Goal: Task Accomplishment & Management: Complete application form

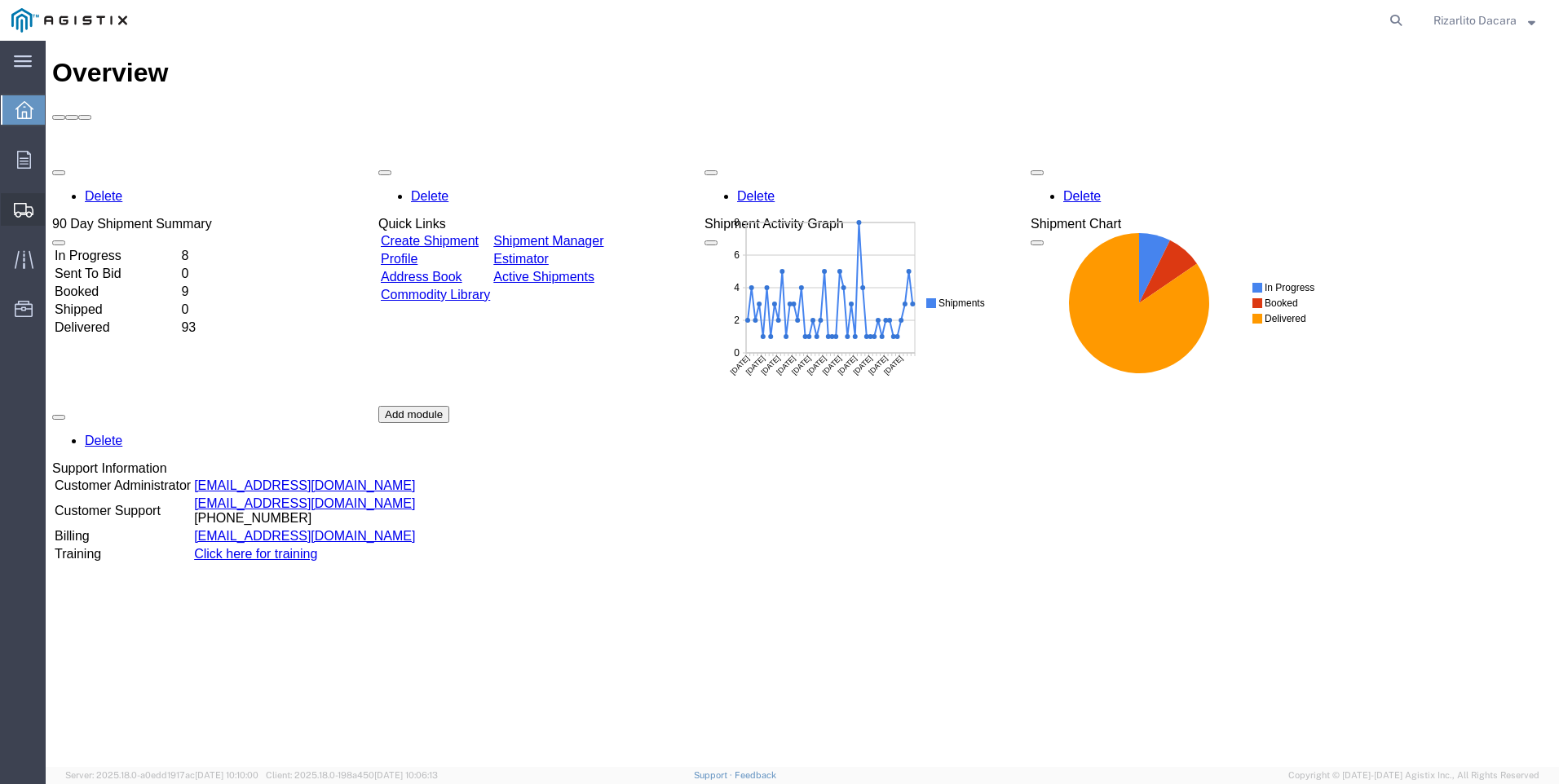
click at [0, 0] on span "Create Shipment" at bounding box center [0, 0] width 0 height 0
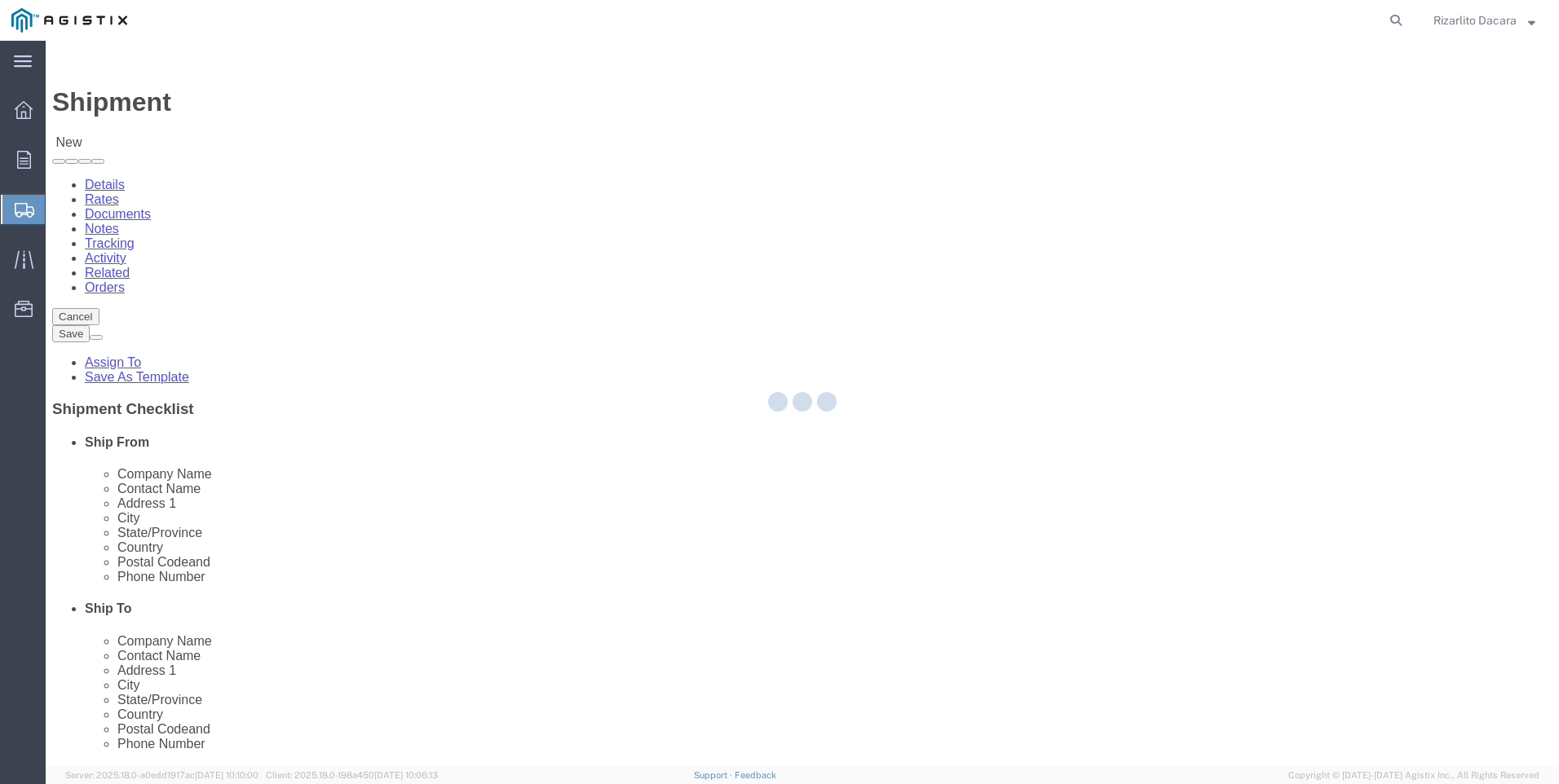
select select
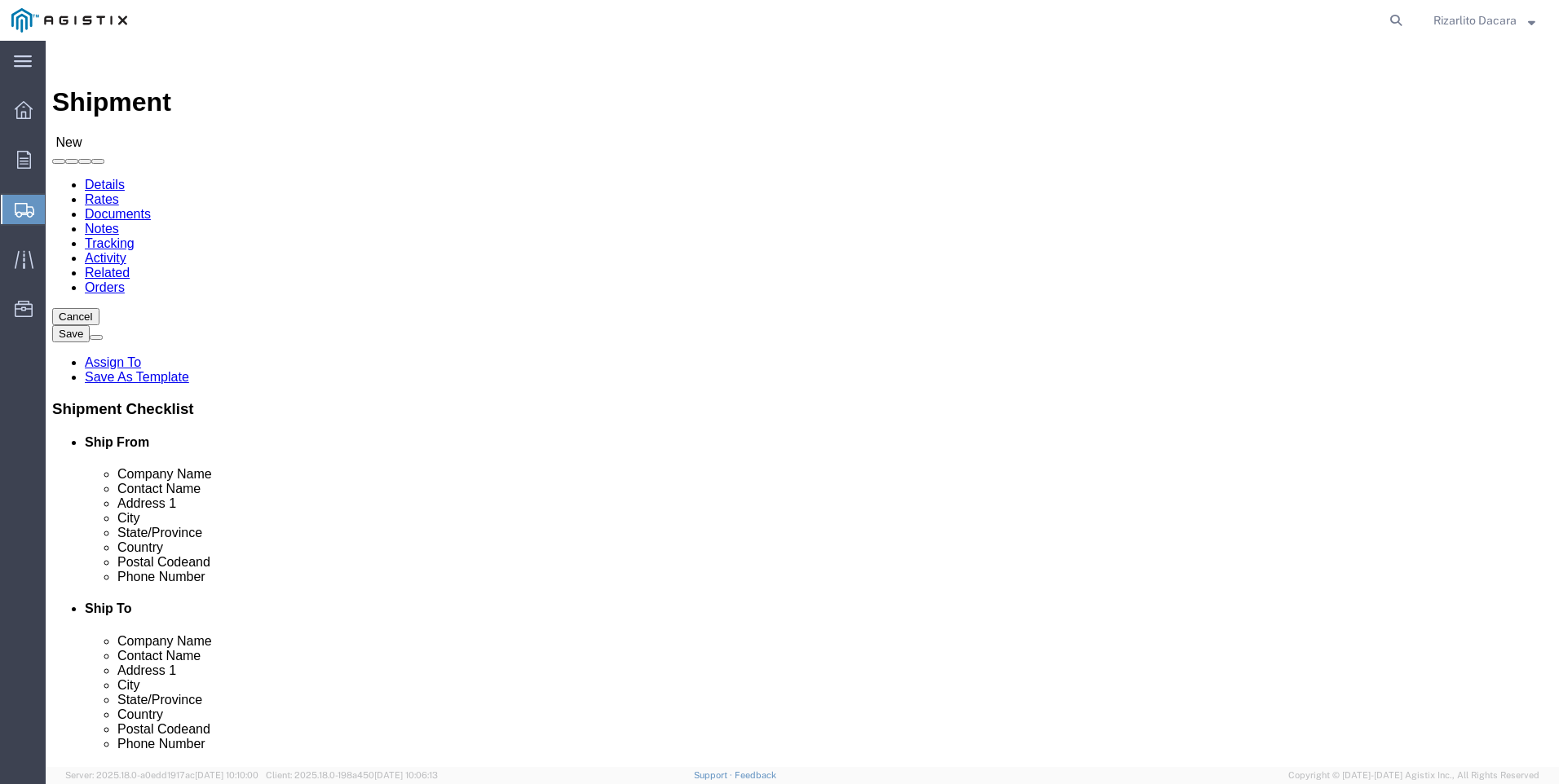
click select "Select MRC Global ([PERSON_NAME] Corp) PG&E"
select select "9596"
click select "Select MRC Global ([PERSON_NAME] Corp) PG&E"
select select
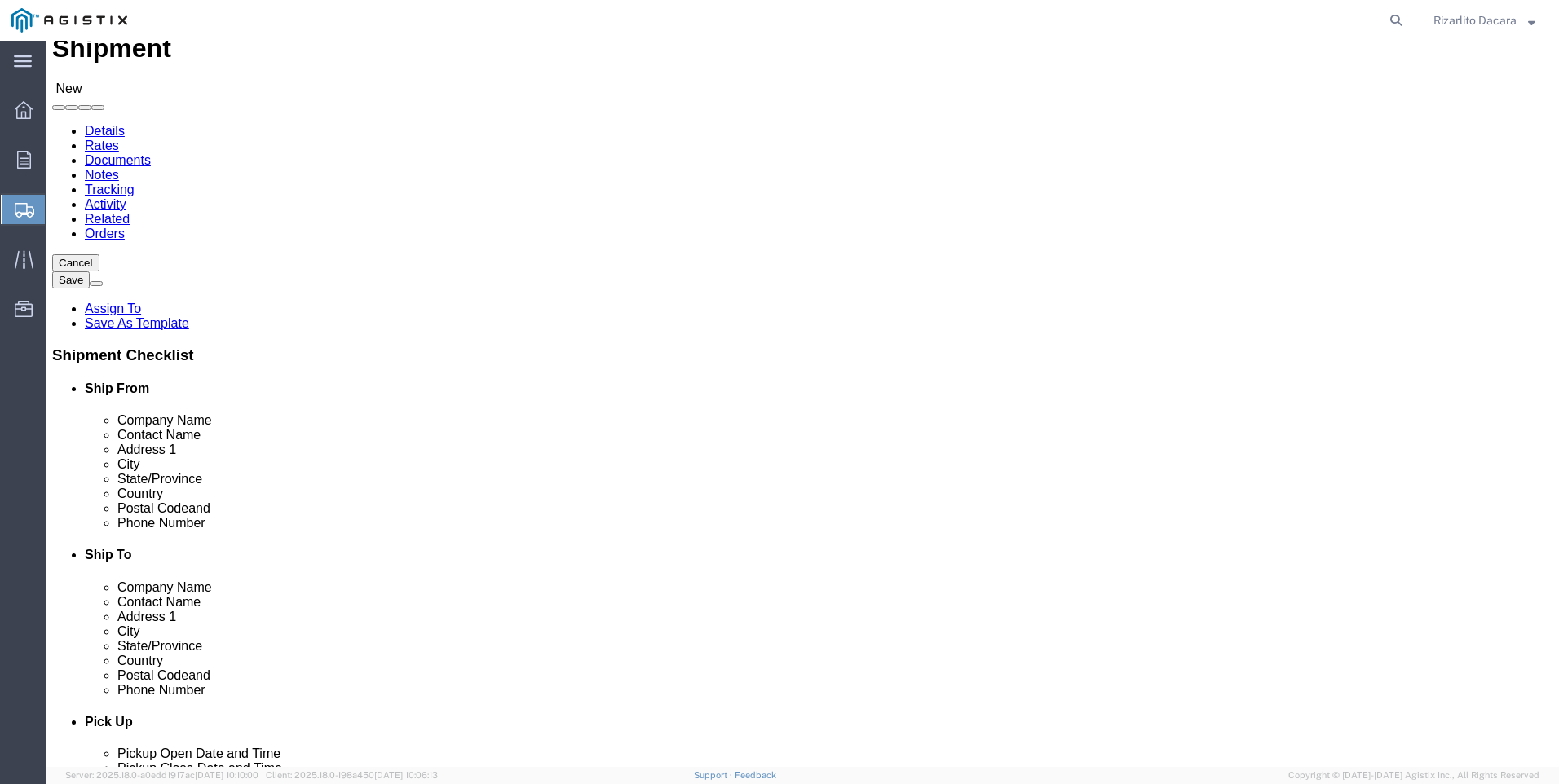
scroll to position [163, 0]
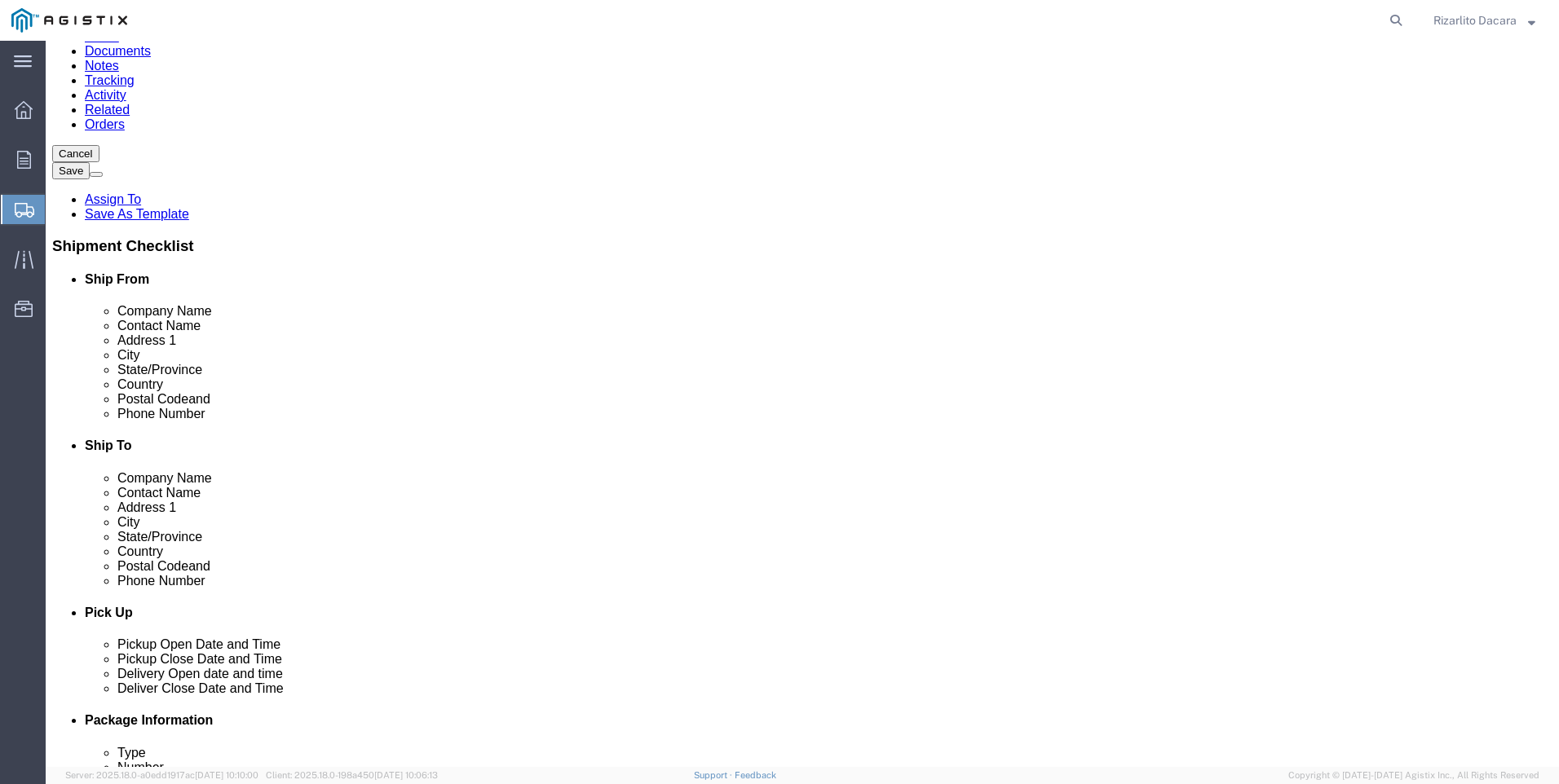
select select "MYPROFILE"
select select "CA"
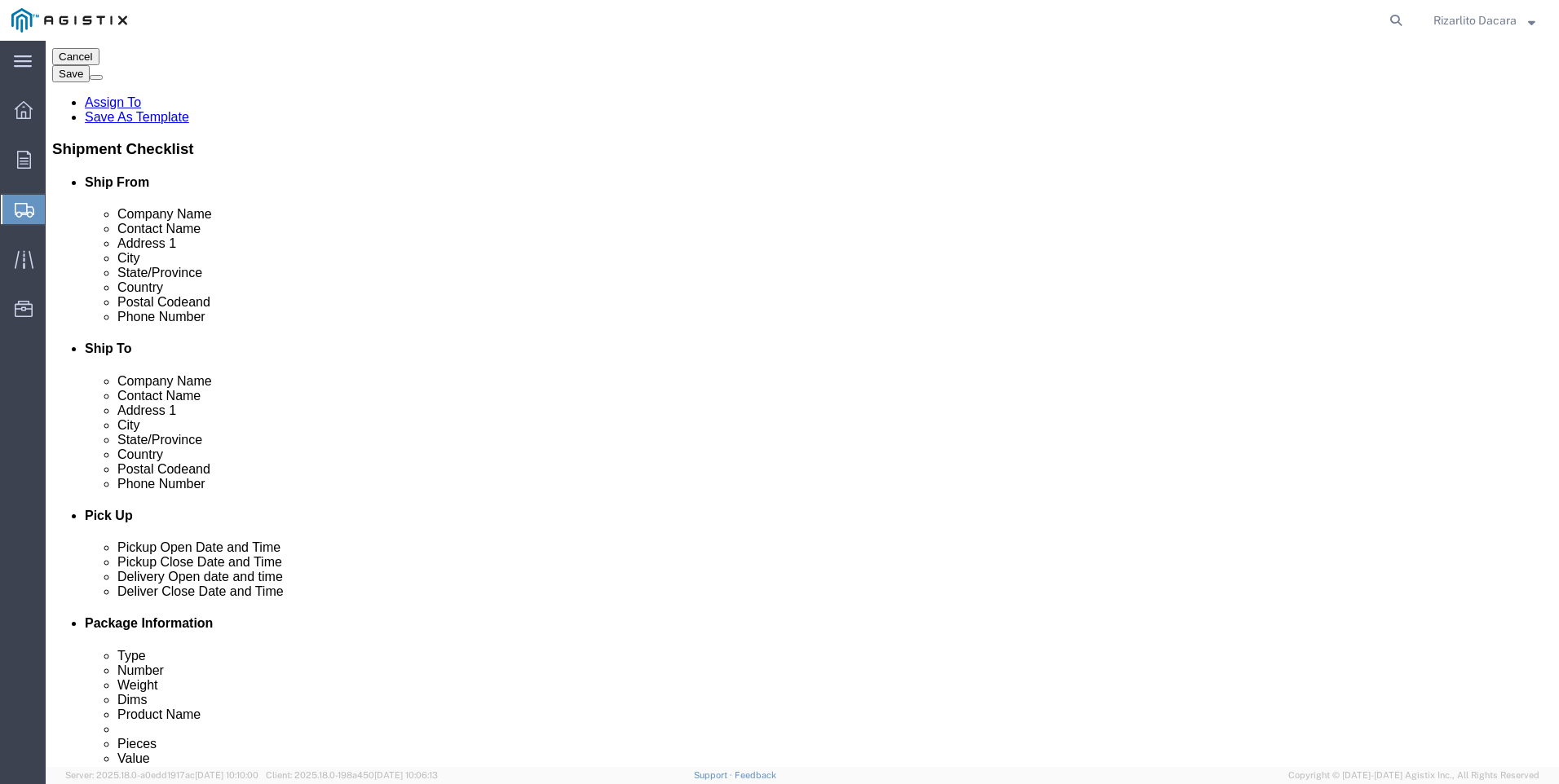
scroll to position [407, 0]
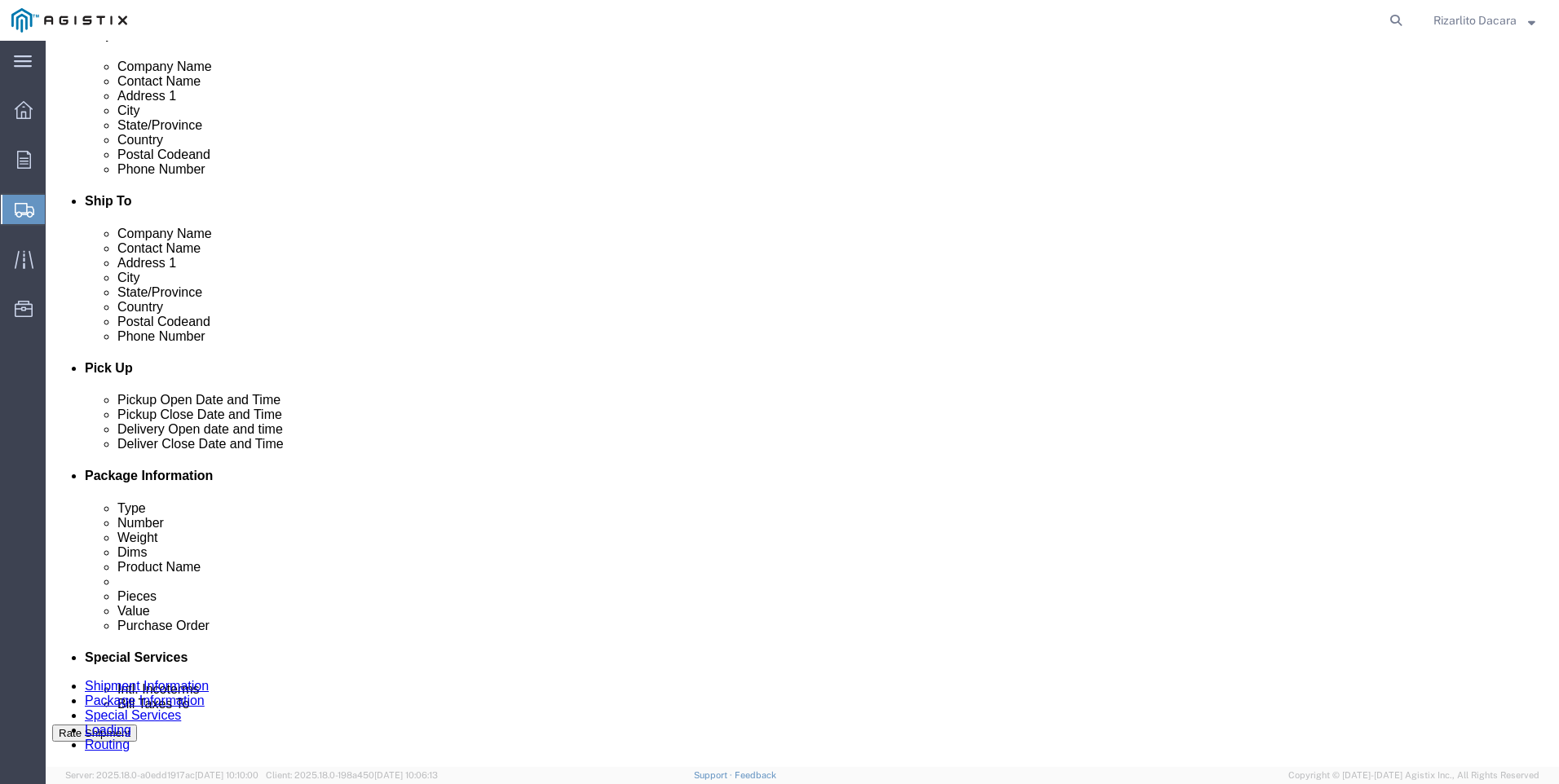
click input "text"
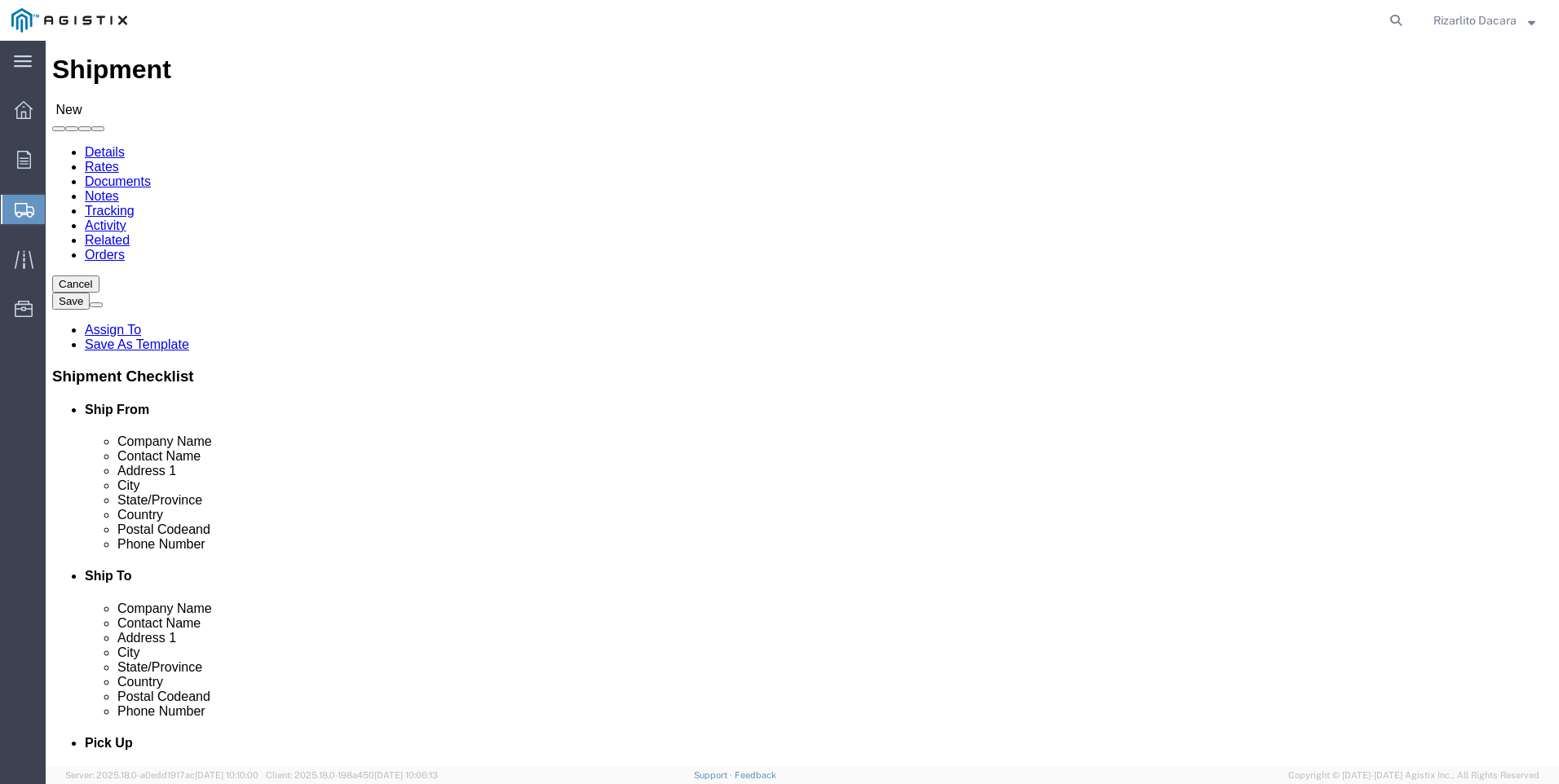
scroll to position [0, 0]
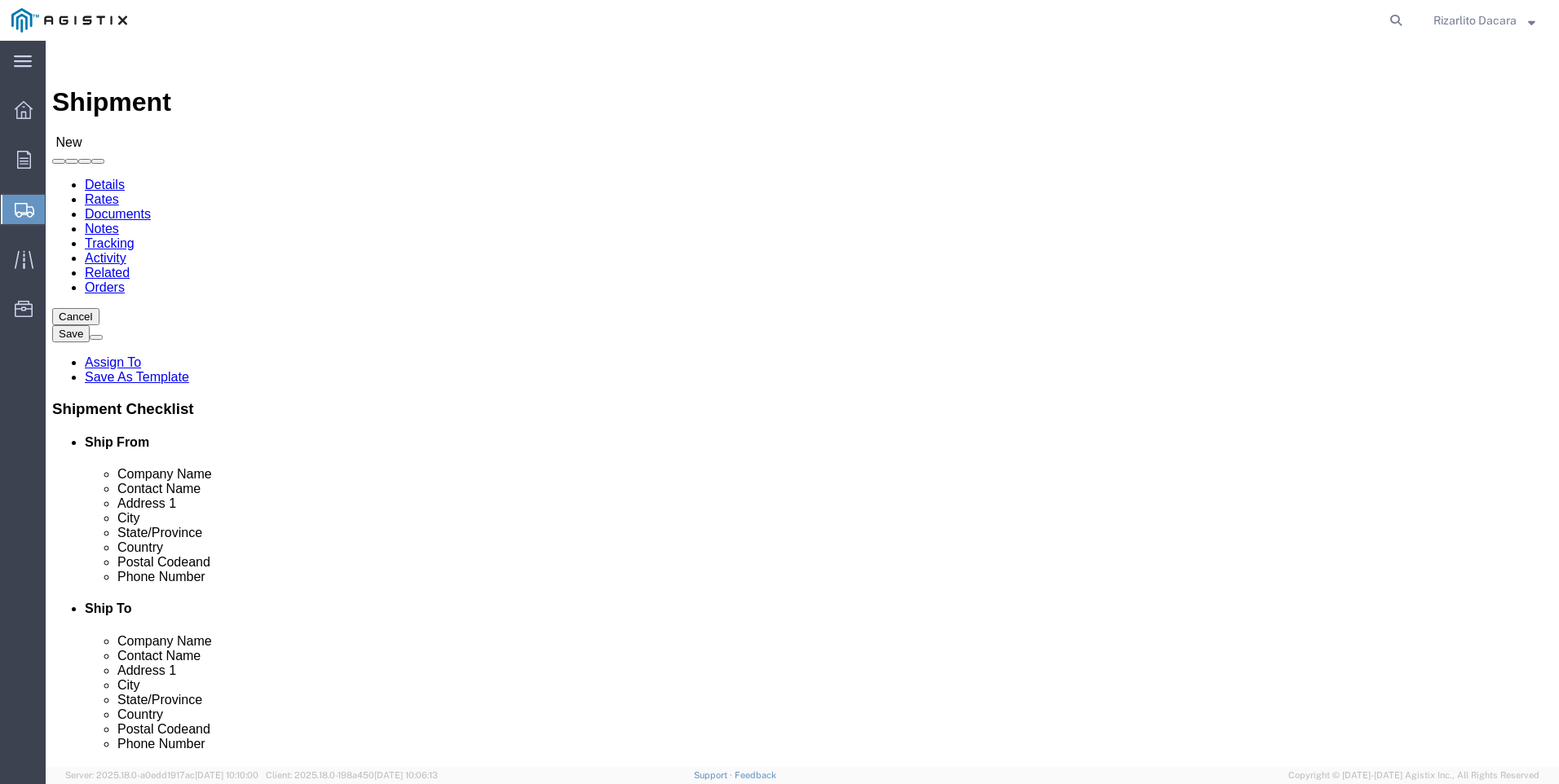
type input "6613916217"
click select "Select All Others [GEOGRAPHIC_DATA] [GEOGRAPHIC_DATA] [GEOGRAPHIC_DATA] [GEOGRA…"
select select "23082"
click select "Select All Others [GEOGRAPHIC_DATA] [GEOGRAPHIC_DATA] [GEOGRAPHIC_DATA] [GEOGRA…"
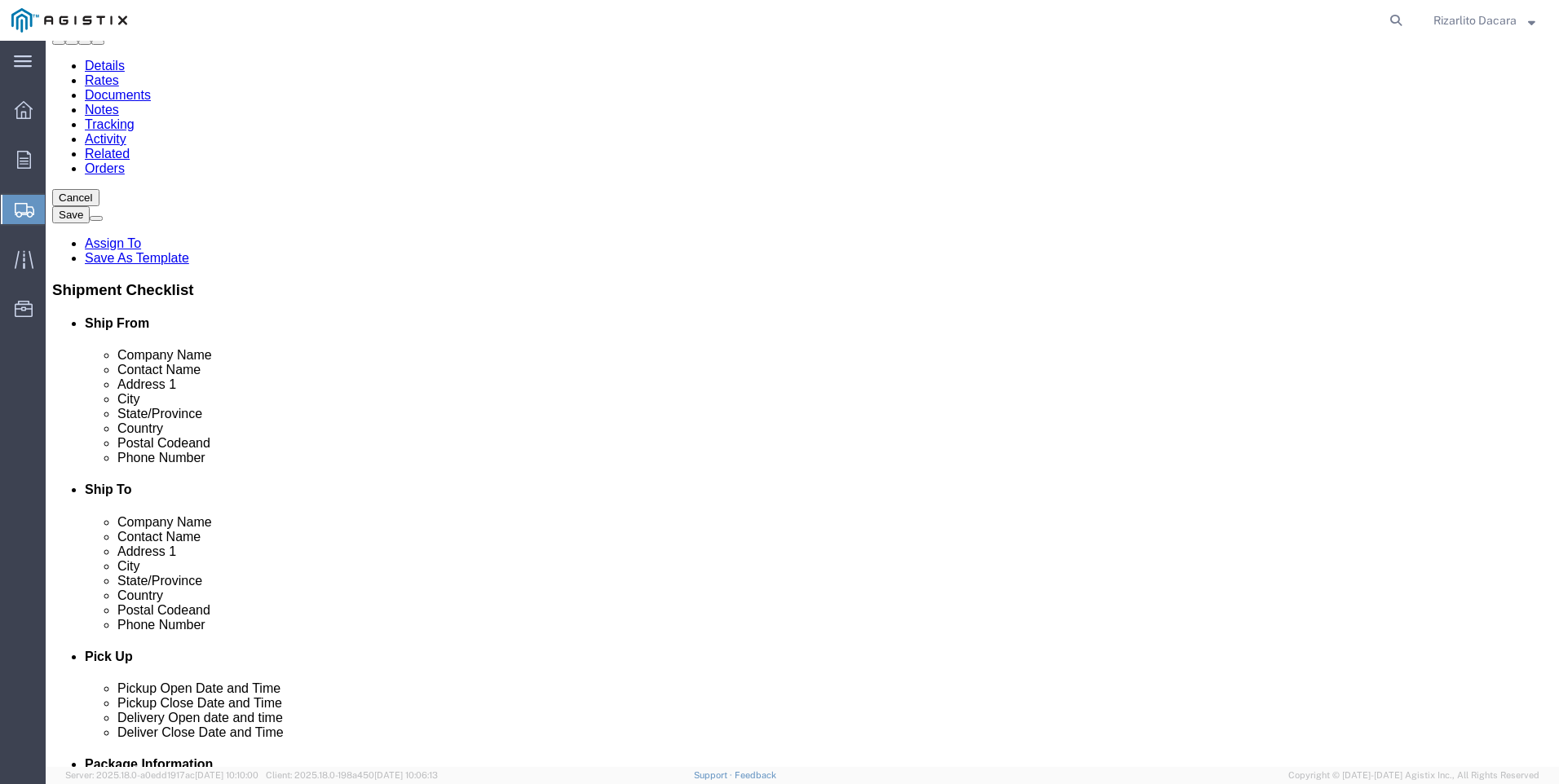
scroll to position [245, 0]
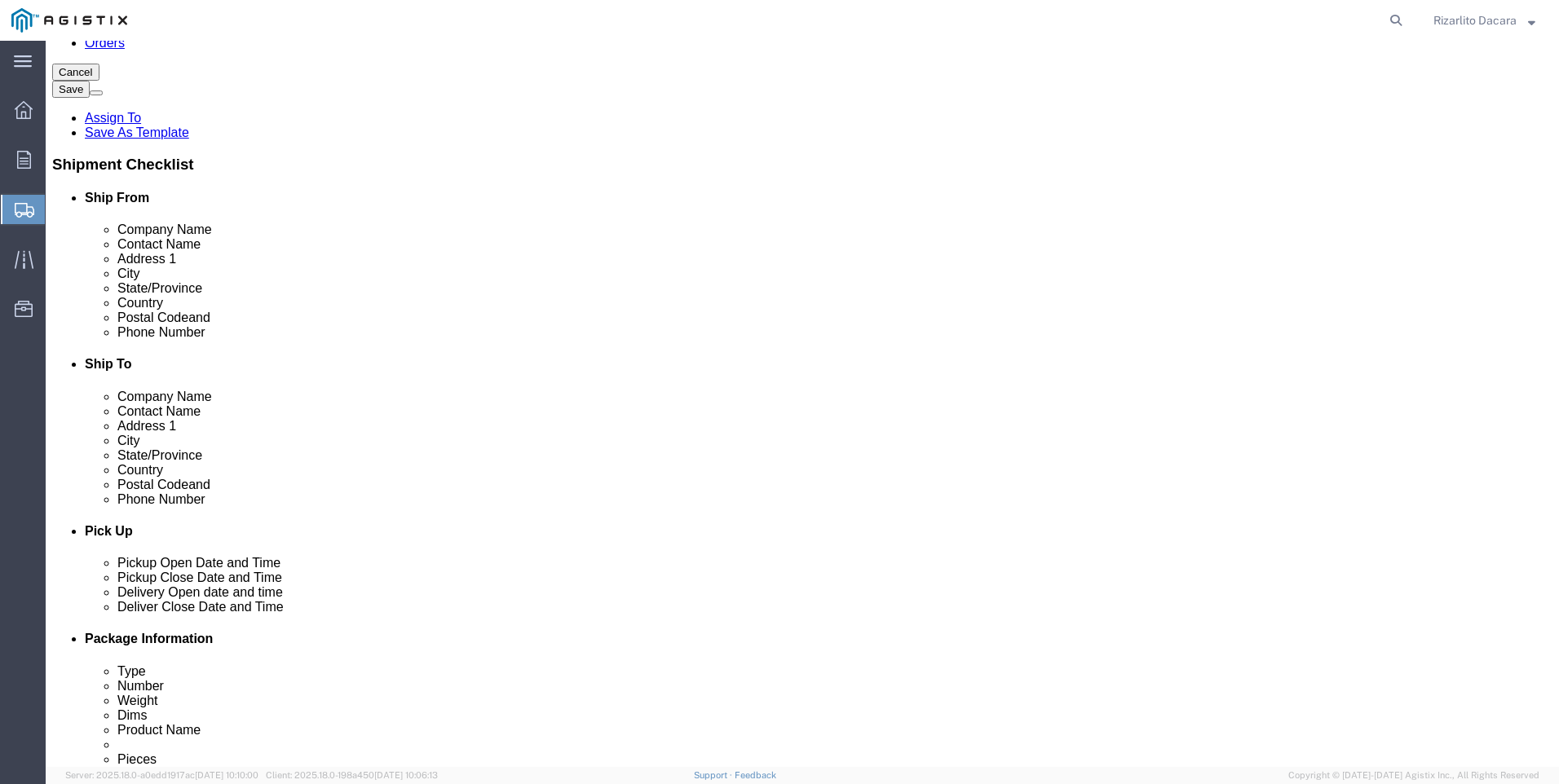
click input "text"
type input "fremont"
click p "- PG&E - () [STREET_ADDRESS][PERSON_NAME]"
select select "CA"
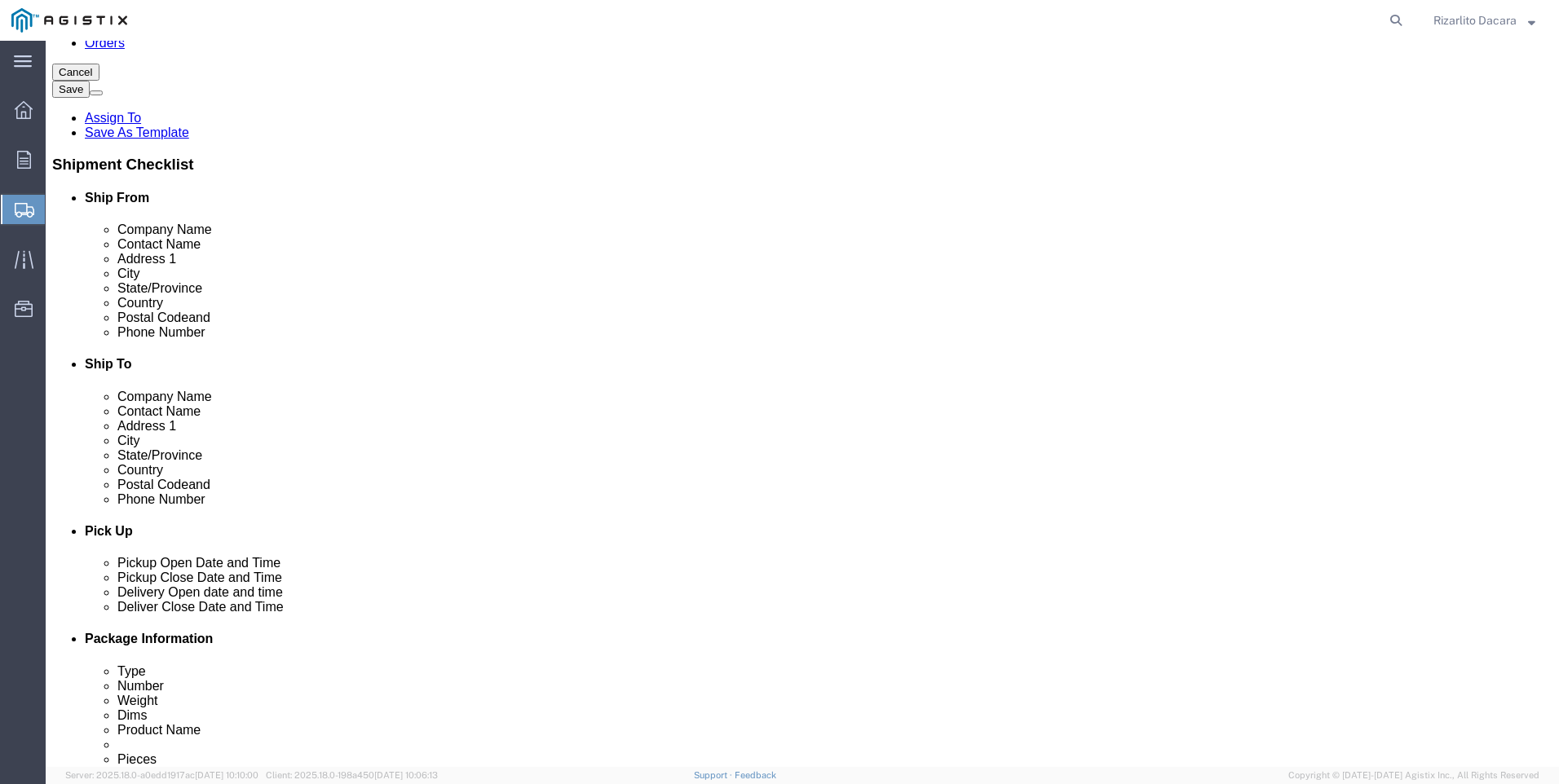
type input "Fremont"
click input "text"
type input "[PERSON_NAME]"
click input "text"
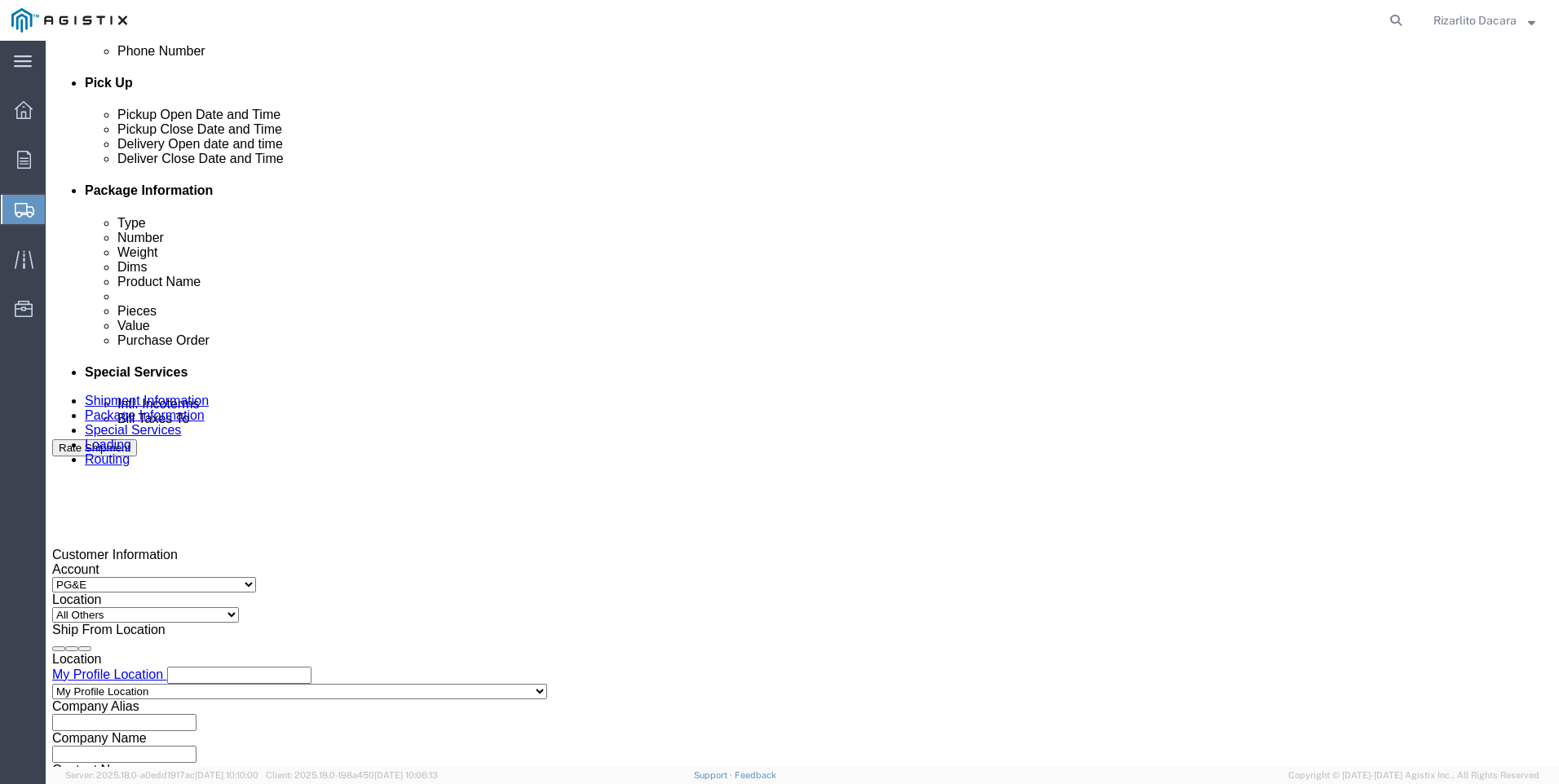
scroll to position [897, 0]
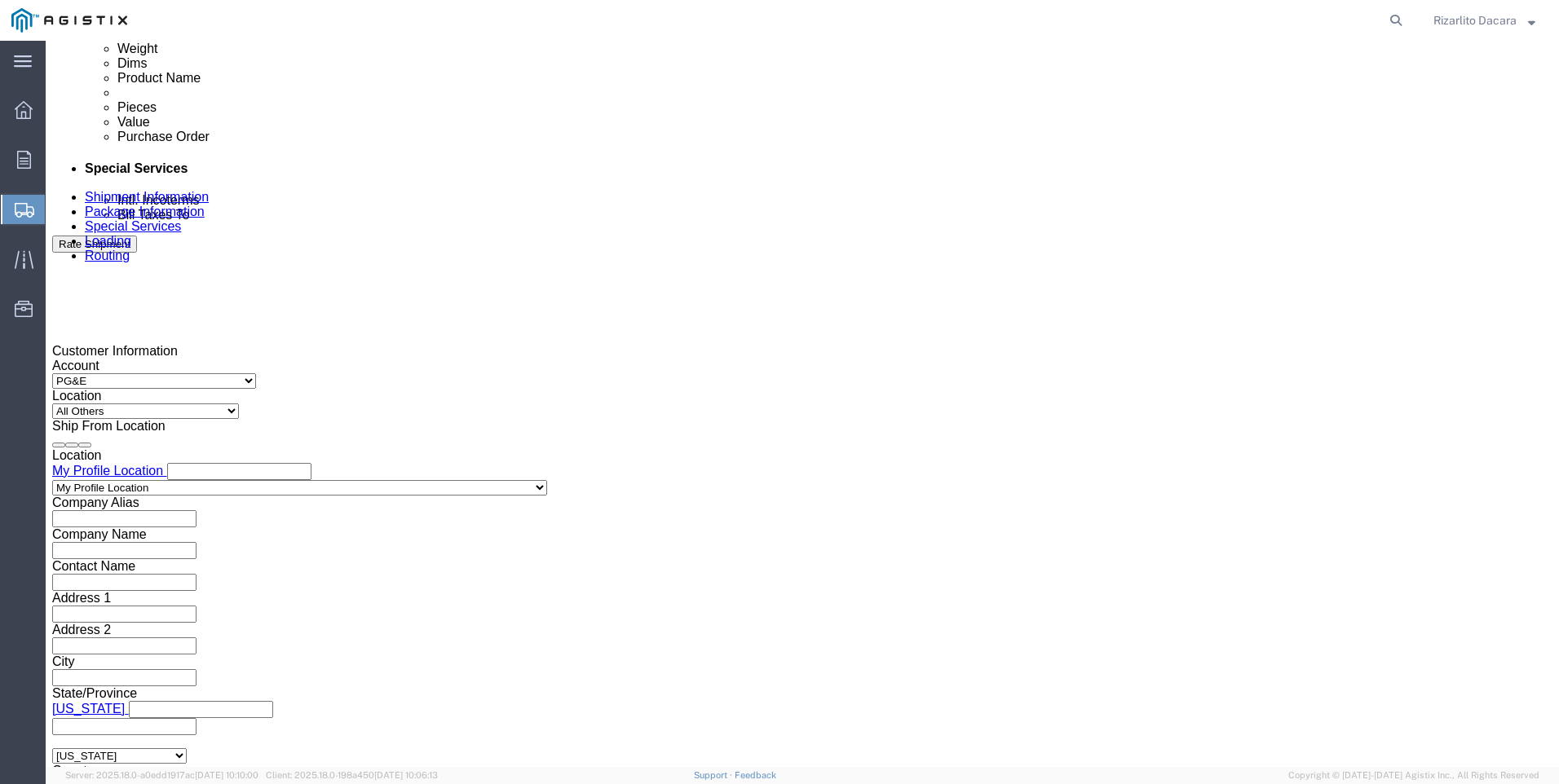
type input "[PHONE_NUMBER]"
click div "[DATE] 7:00 AM"
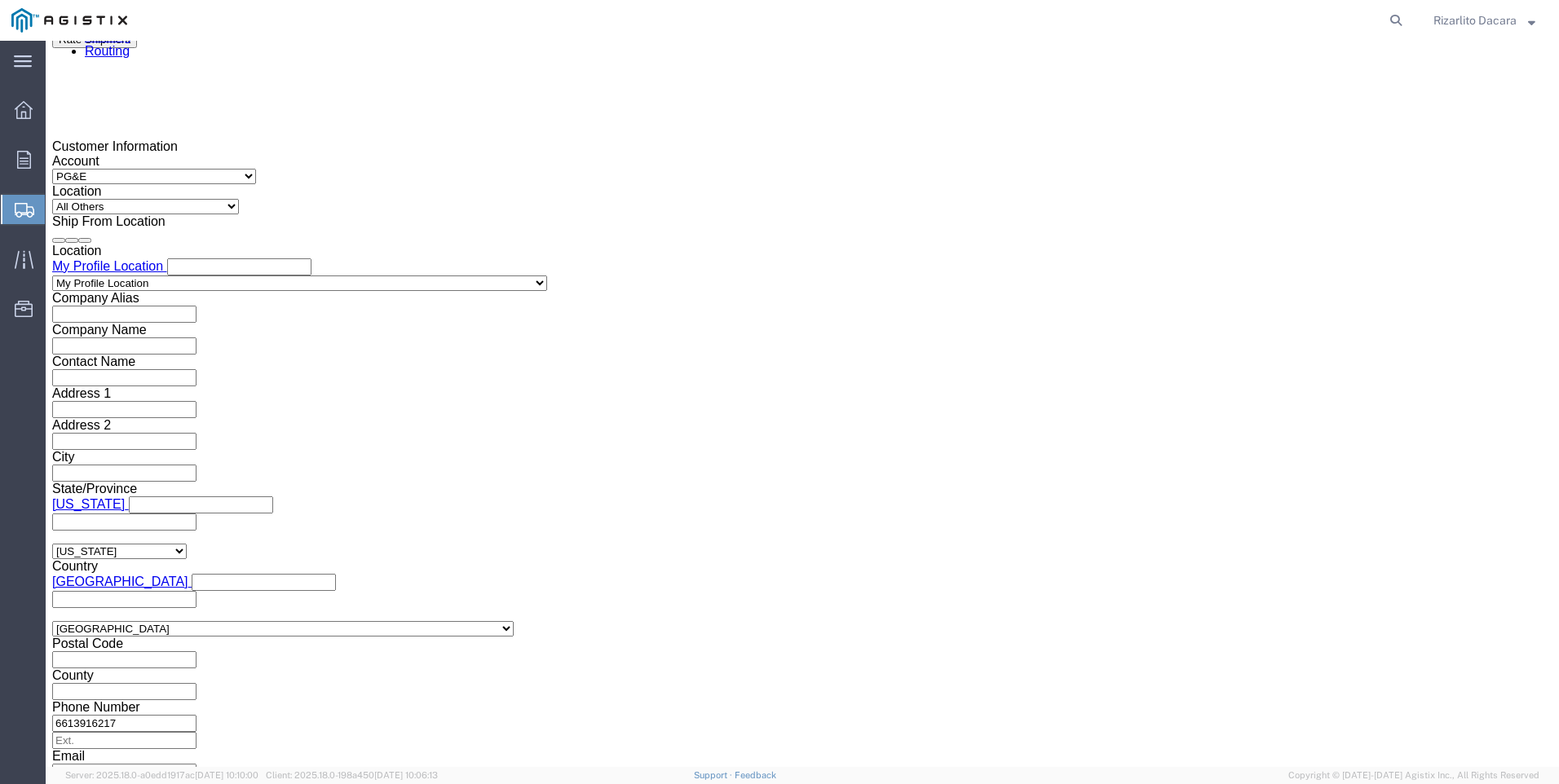
scroll to position [1152, 0]
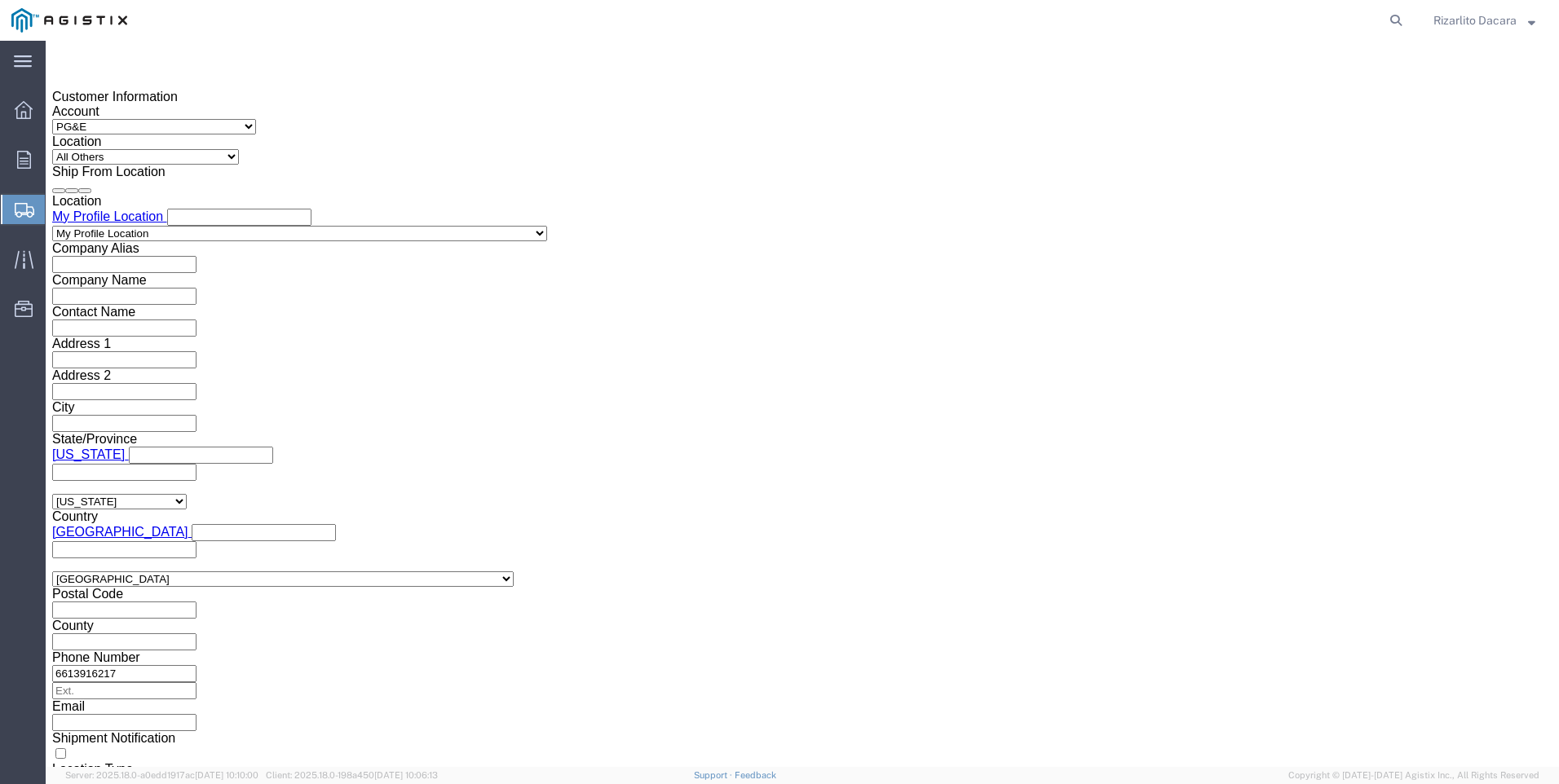
click button "Apply"
click div "[DATE] 8:00 AM"
type input "10:00 AM"
click button "Apply"
click div
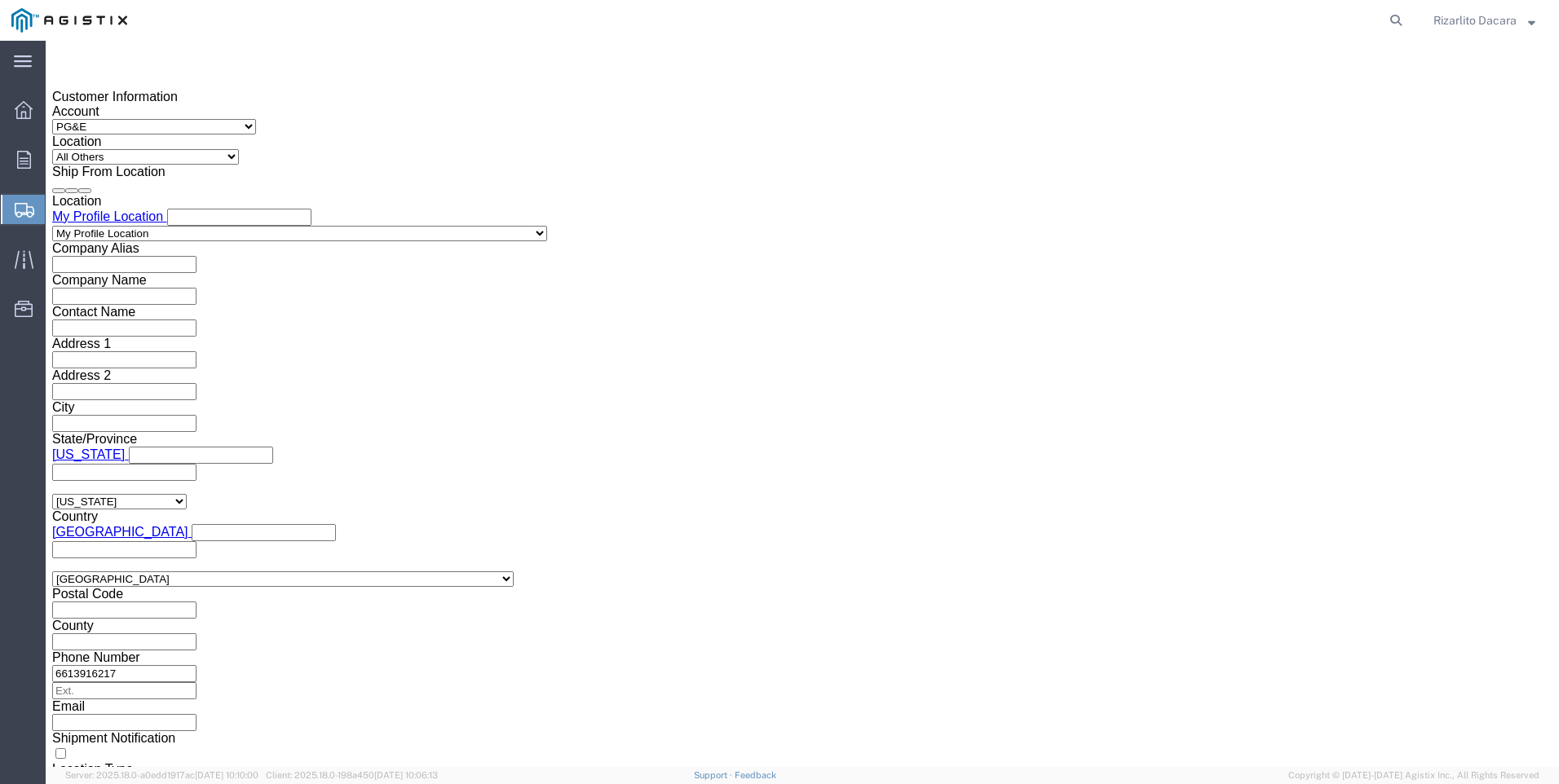
click input "11:00 AM"
type input "7:00 AM"
click button "Apply"
click div
type input "10:00 AM"
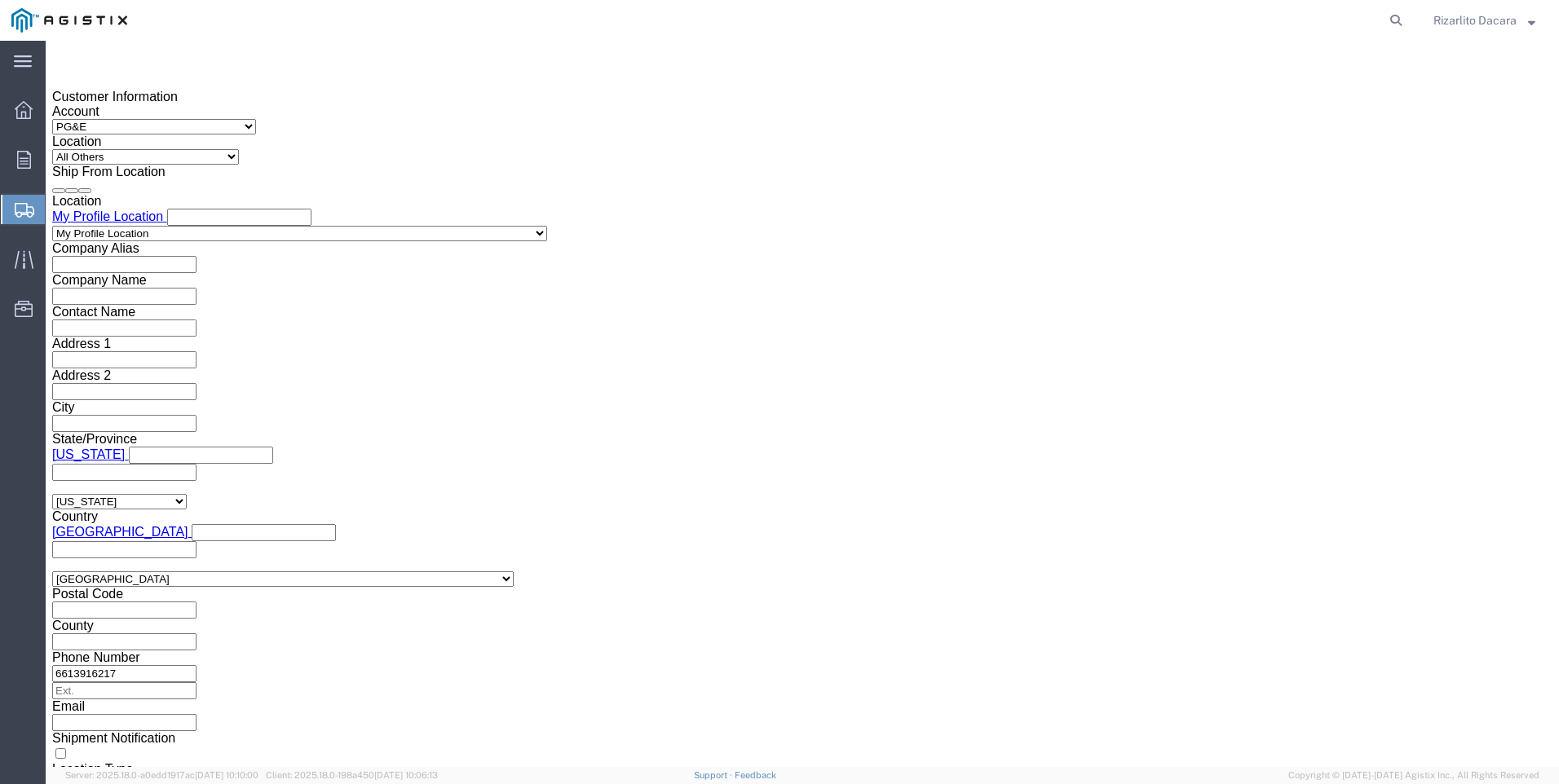
click button "Apply"
click input "text"
type input "3501418741"
click select "Select Account Type Activity ID Airline Appointment Number ASN Batch Request # …"
select select "SALEORDR"
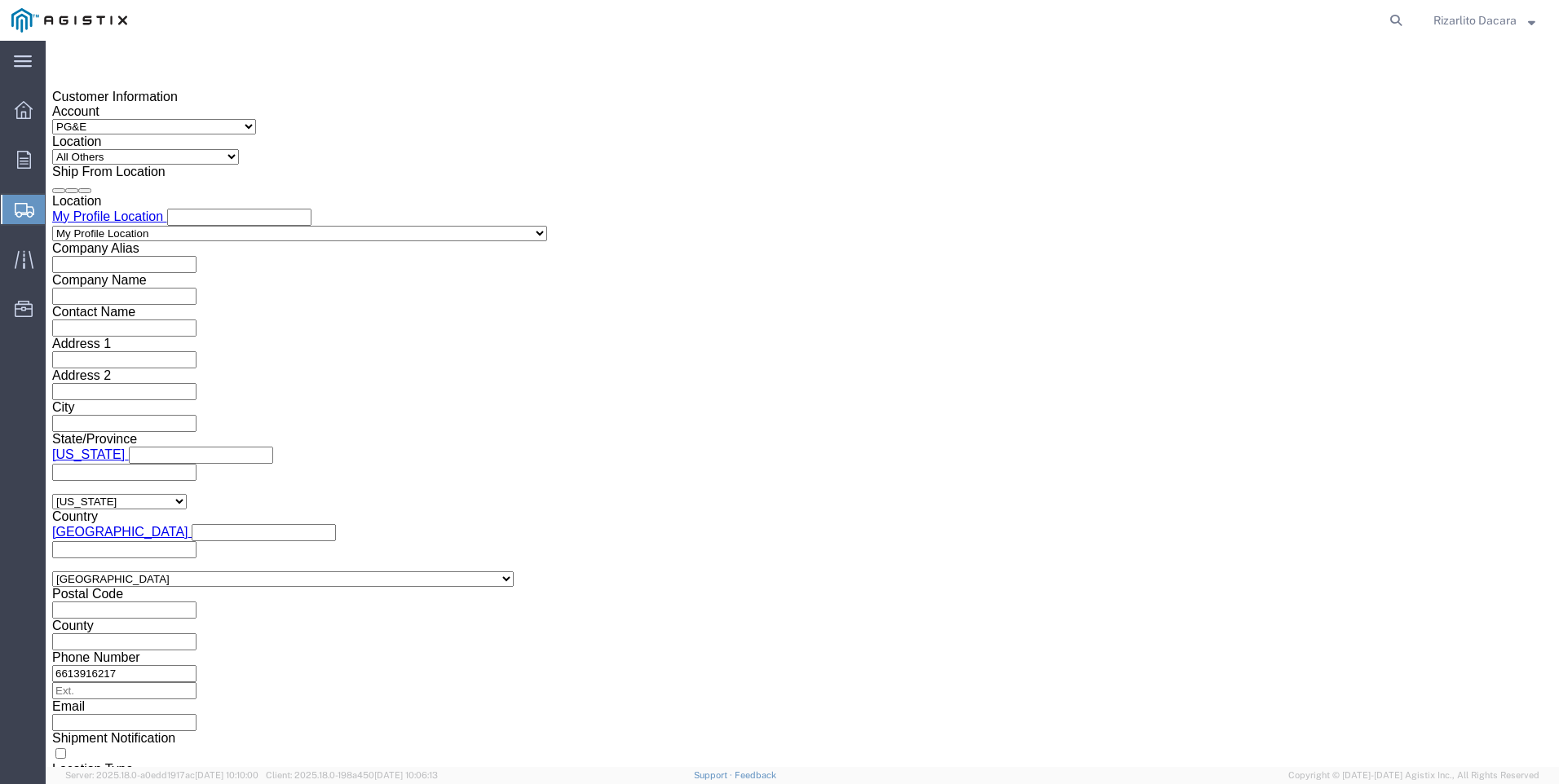
click select "Select Account Type Activity ID Airline Appointment Number ASN Batch Request # …"
click input "text"
type input "100000050768"
click button "Continue"
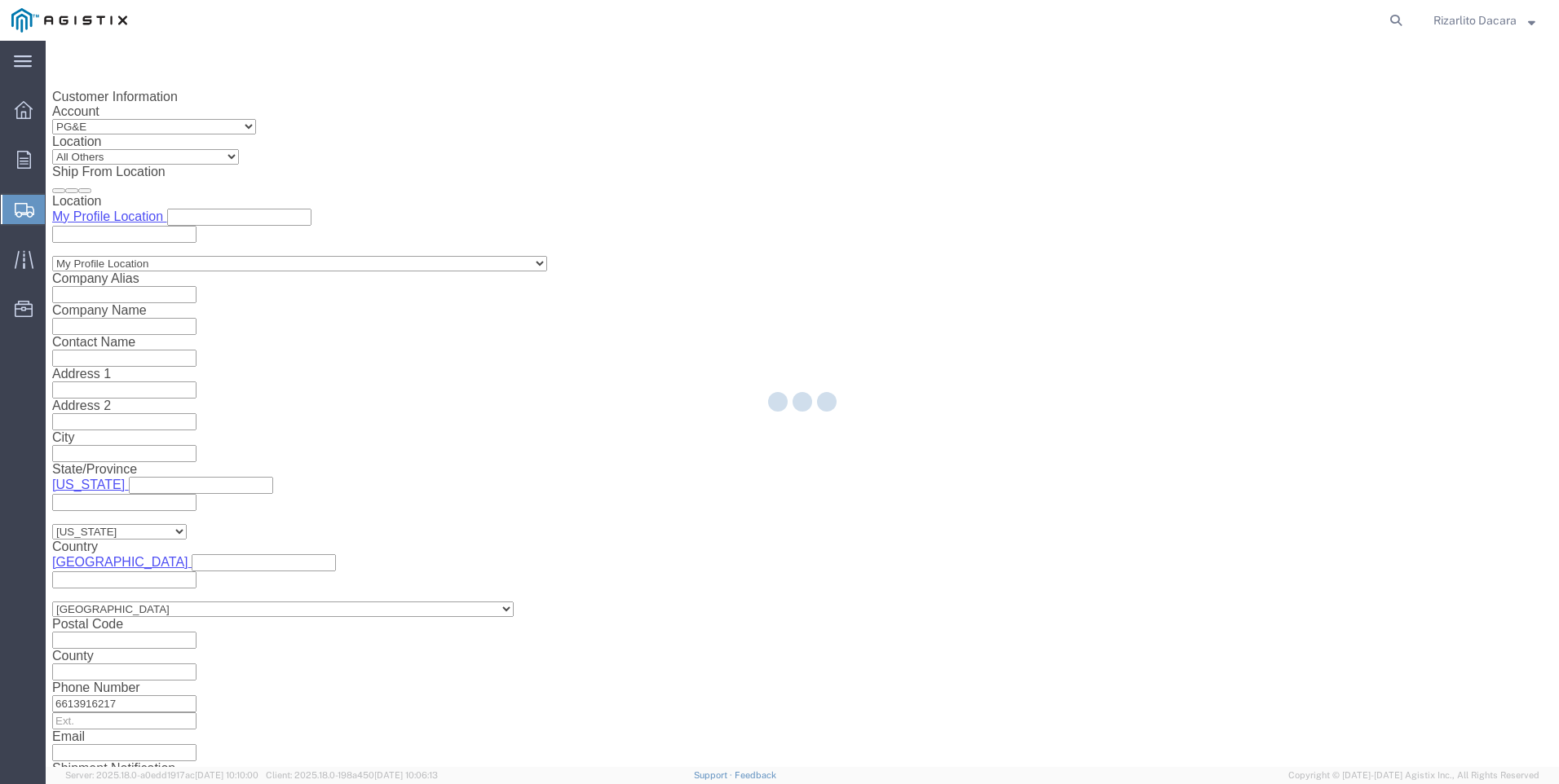
select select "21483"
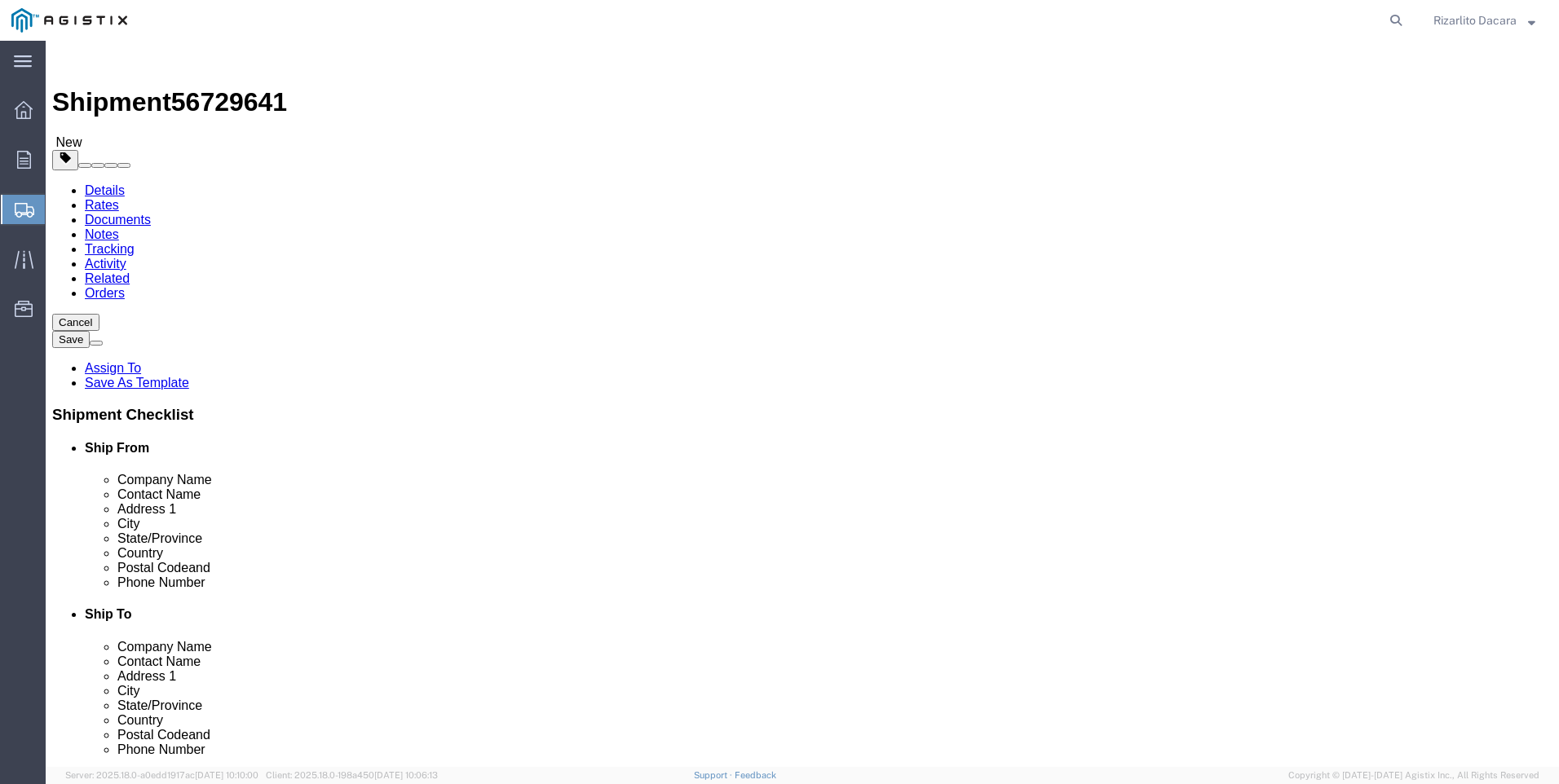
click select "Select Bulk Bundle(s) Cardboard Box(es) Carton(s) Crate(s) Drum(s) (Fiberboard)…"
select select "PSNS"
click select "Select Bulk Bundle(s) Cardboard Box(es) Carton(s) Crate(s) Drum(s) (Fiberboard)…"
click input "text"
type input "48"
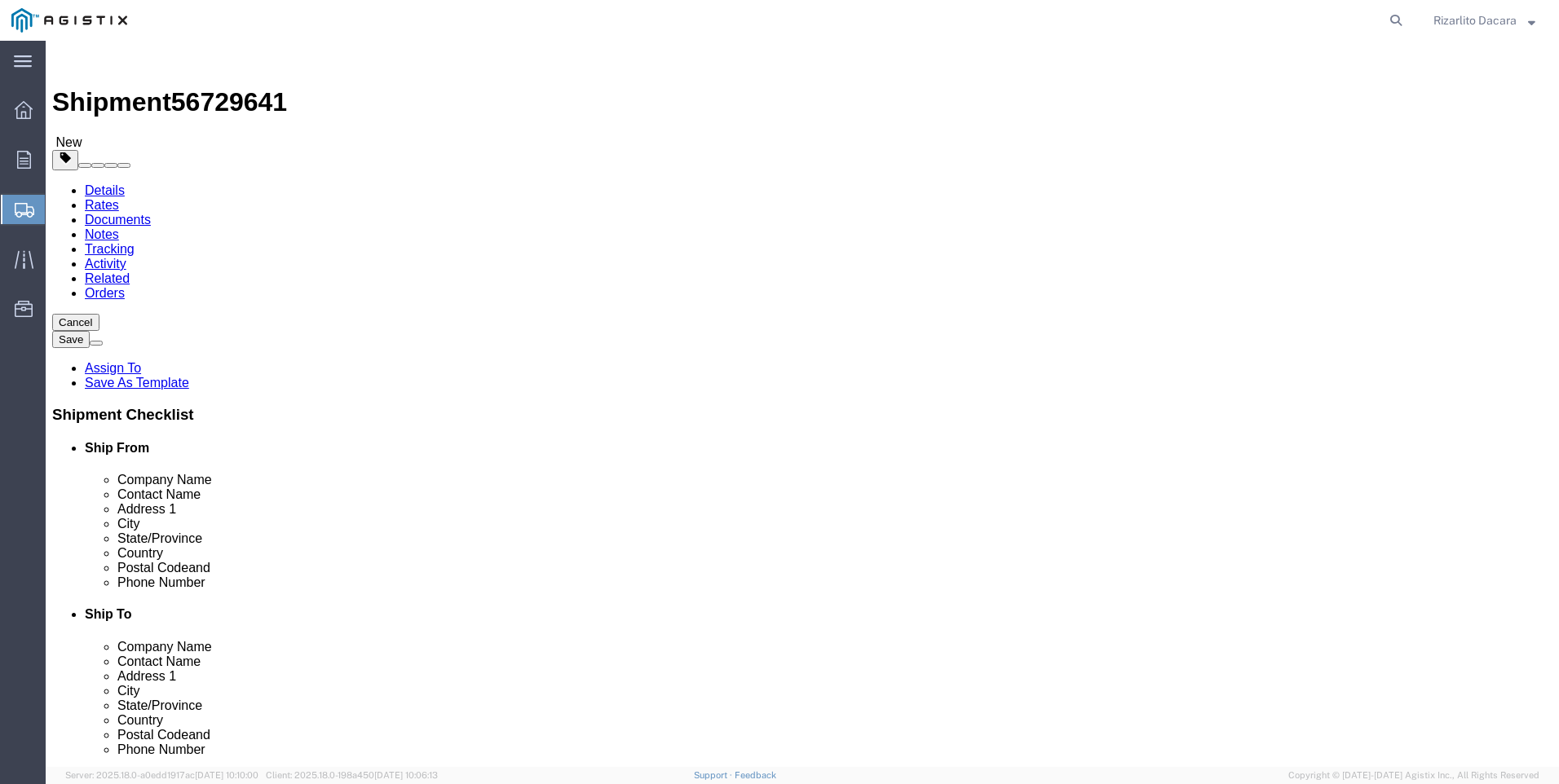
type input "40"
type input "8"
type input "250"
click span
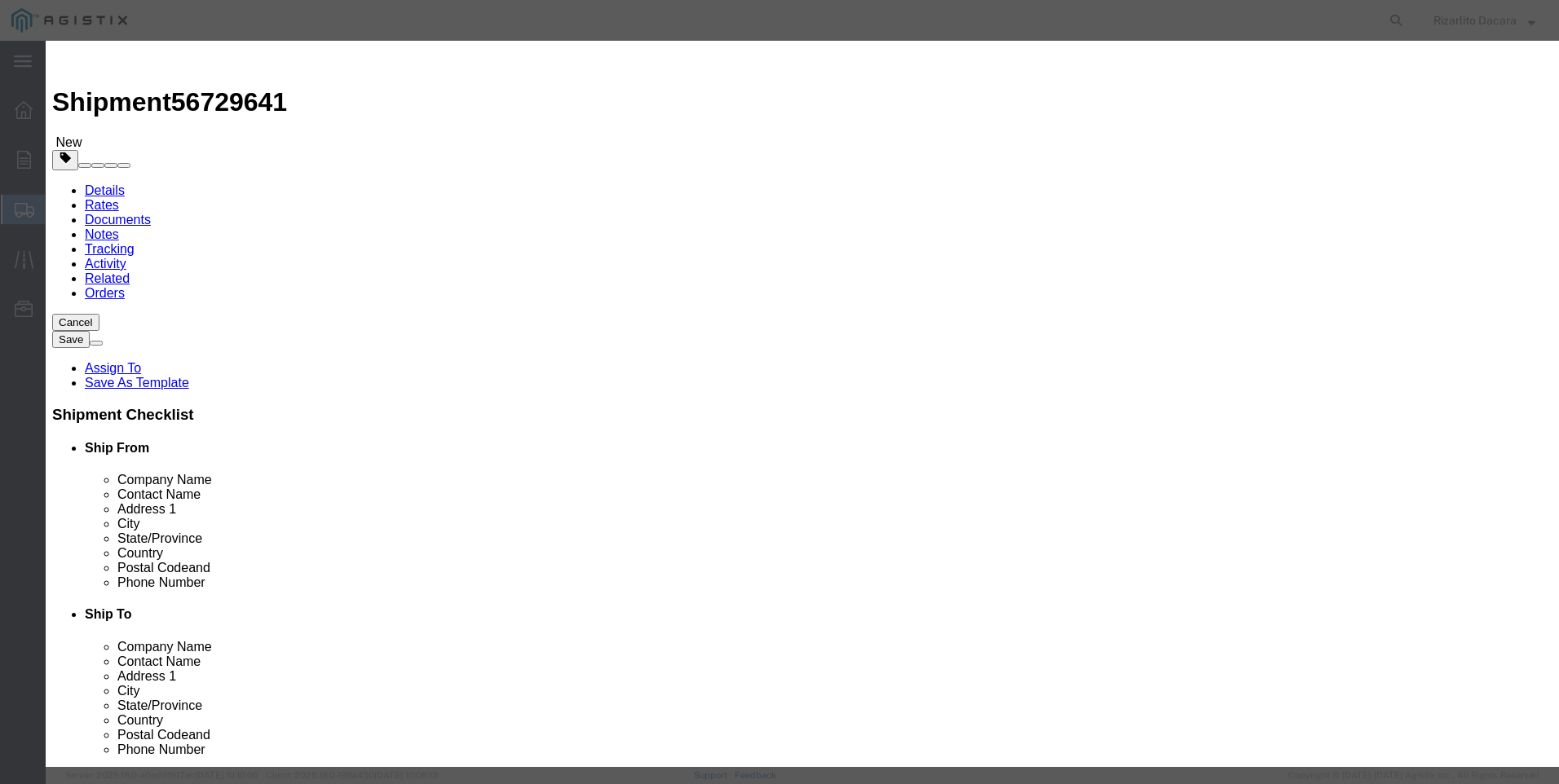
click input "text"
type input "4 std 3r 90 deg weld ell"
click input "0"
type input "12"
click input "text"
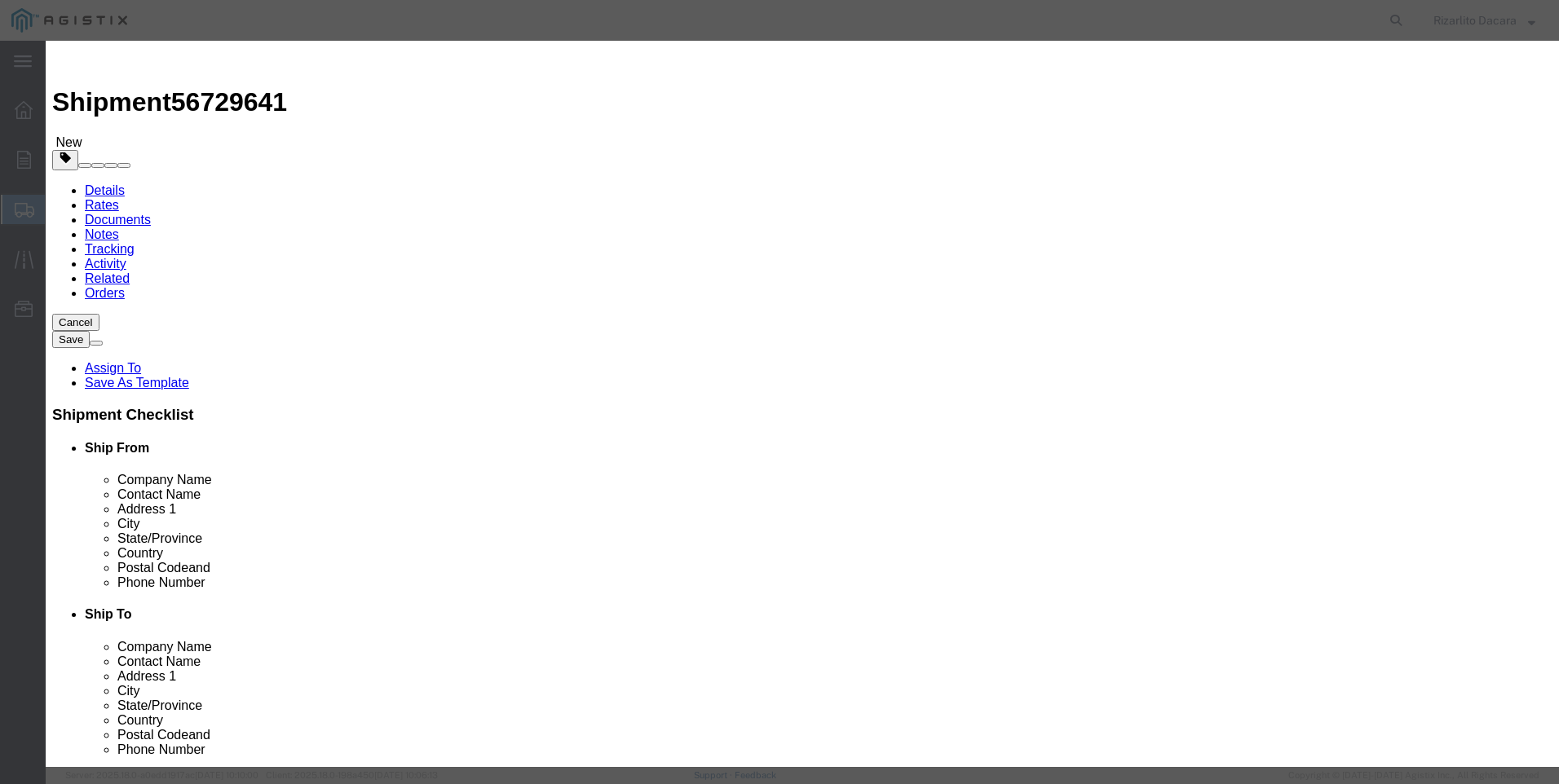
type input "4"
type input "2,470.57"
click select "Select 50 55 60 65 70 85 92.5 100 125 175 250 300 400"
select select "60"
click select "Select 50 55 60 65 70 85 92.5 100 125 175 250 300 400"
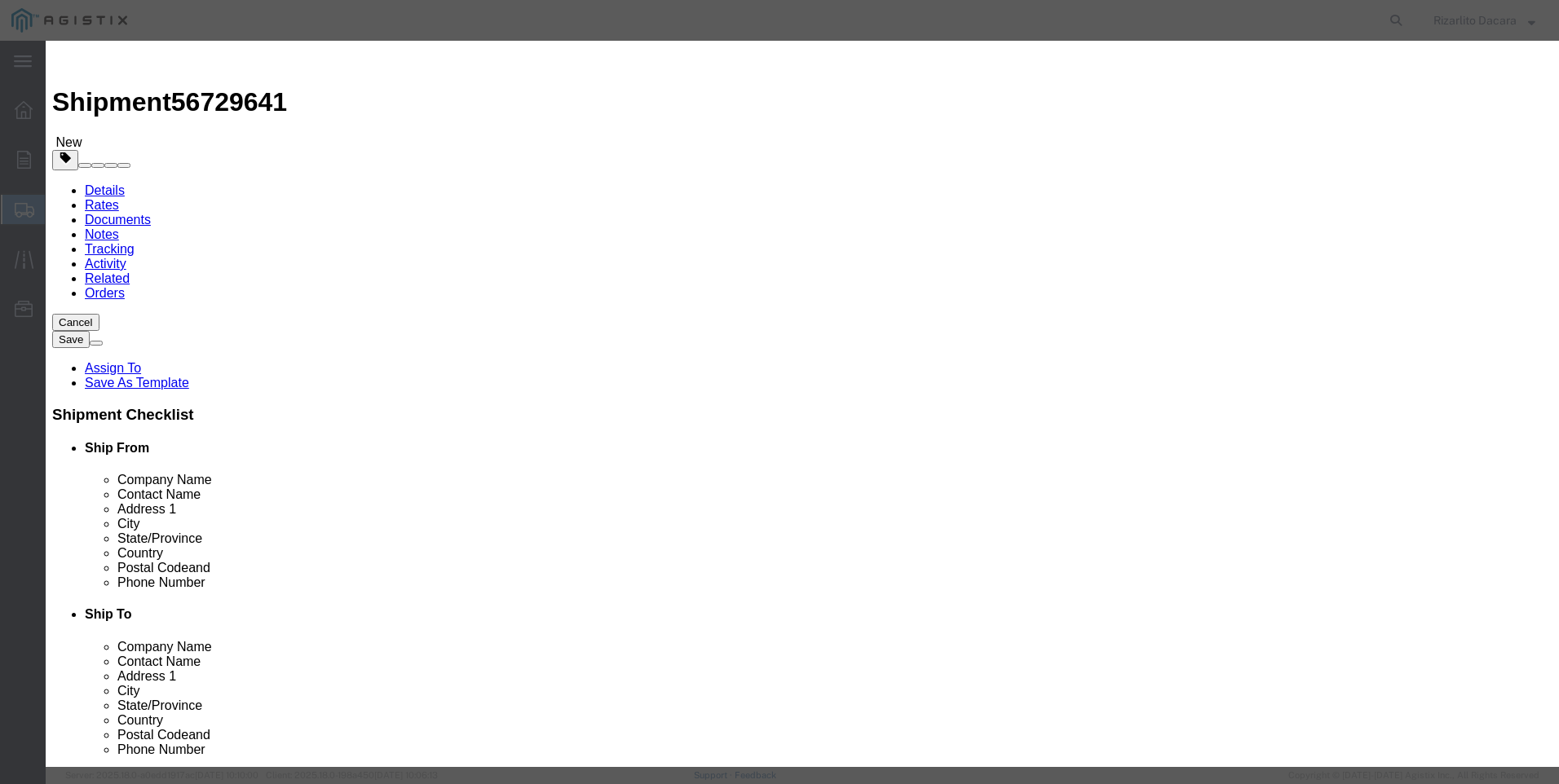
click button "Save & Close"
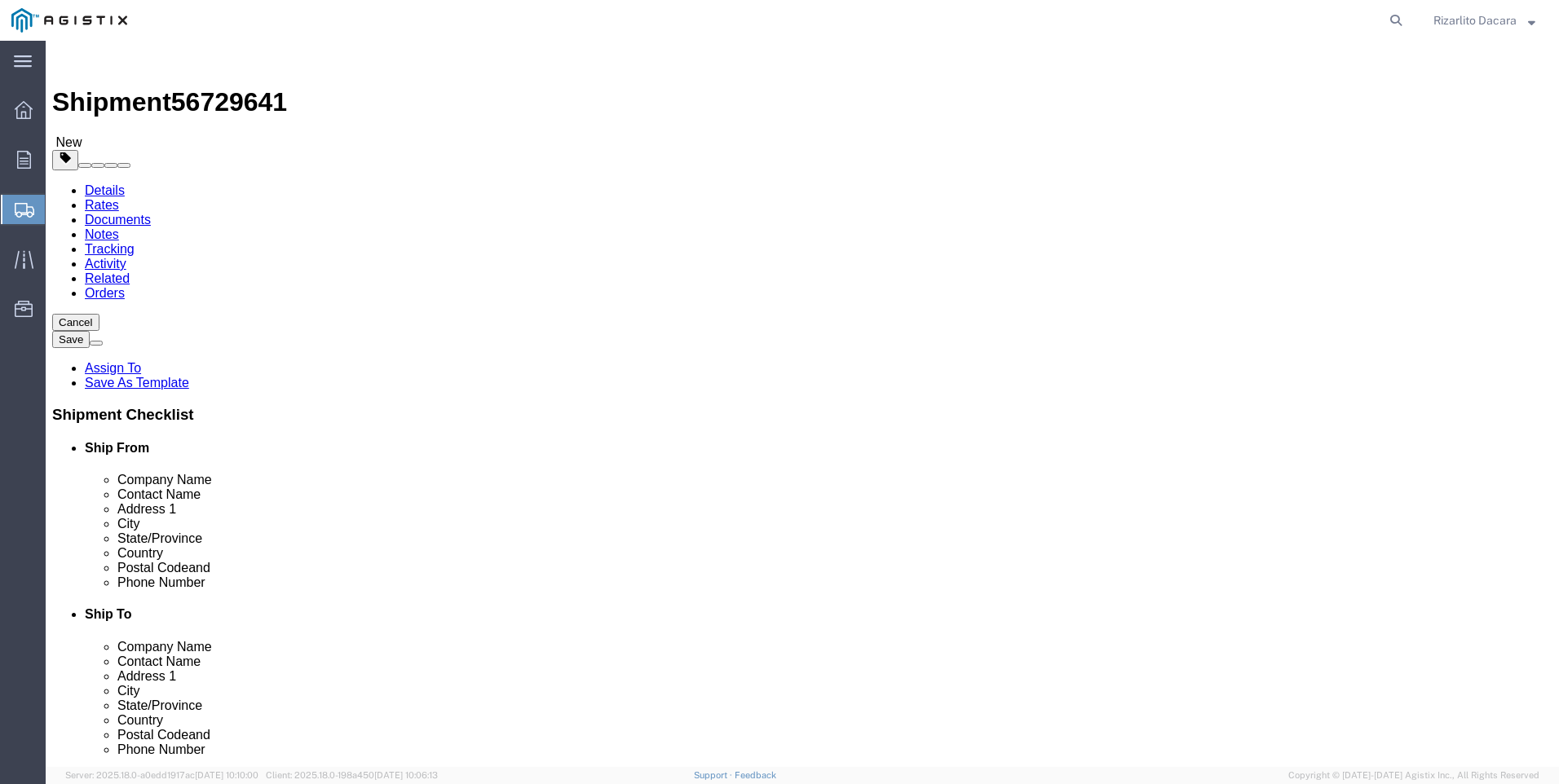
click button "Rate Shipment"
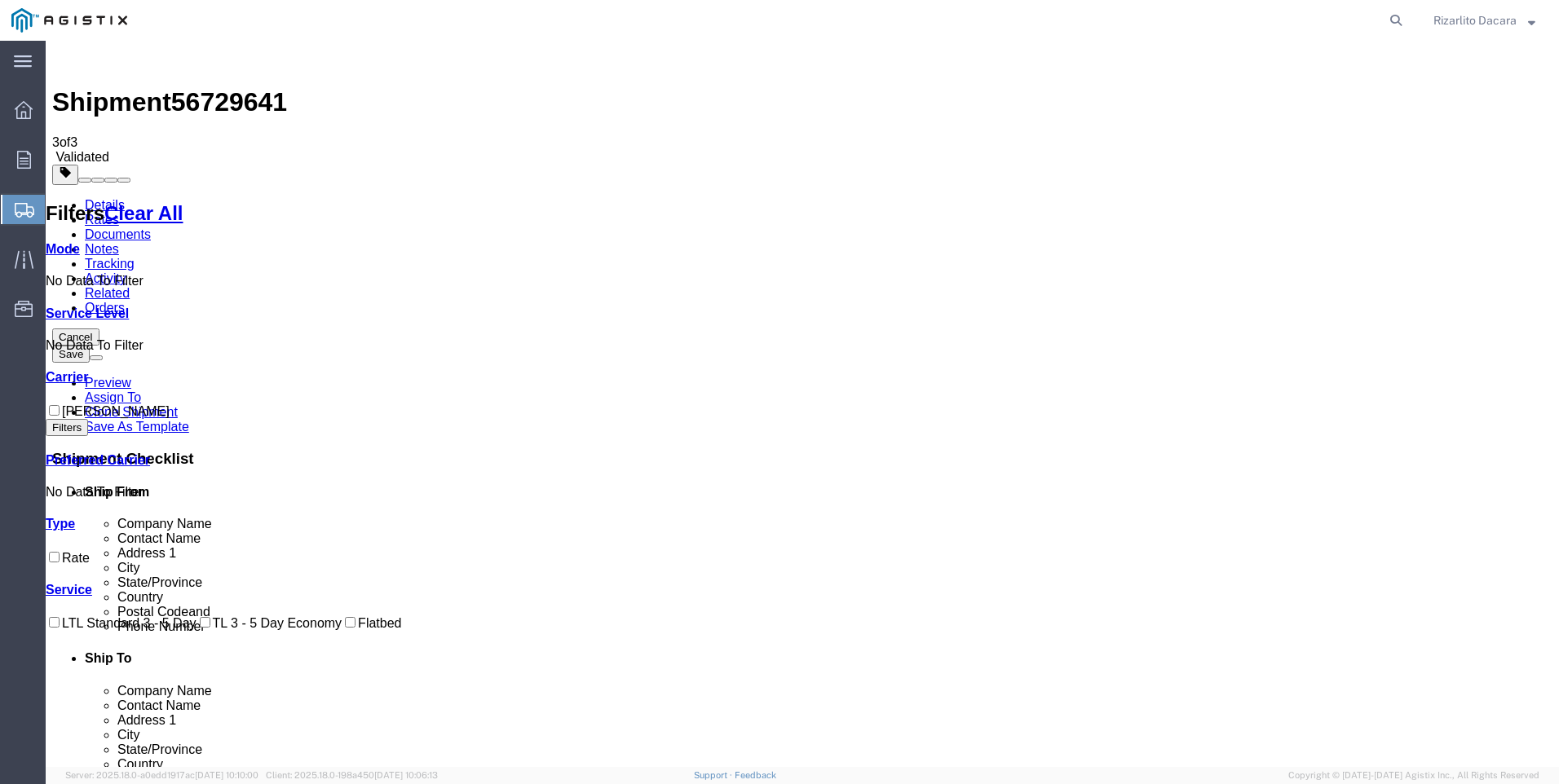
checkbox input "true"
